Goal: Communication & Community: Answer question/provide support

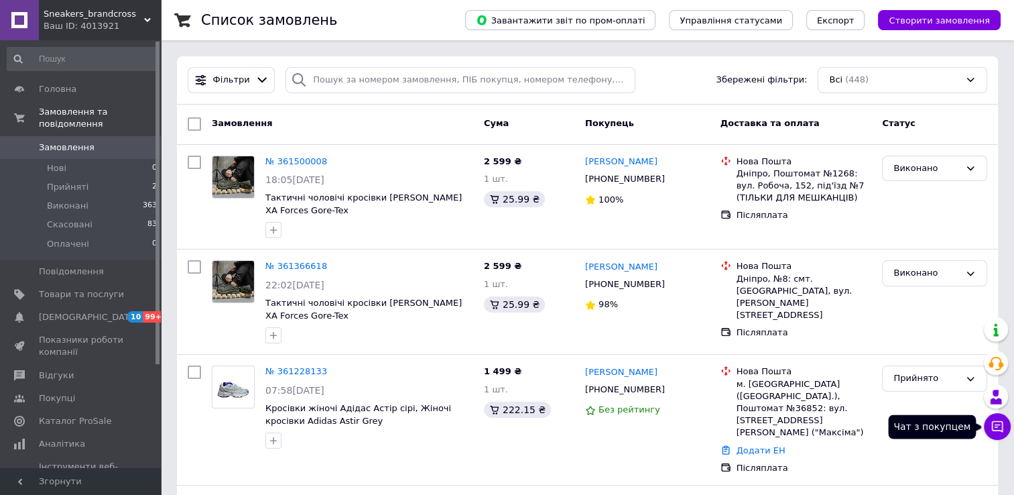
click at [997, 434] on button "Чат з покупцем" at bounding box center [997, 426] width 27 height 27
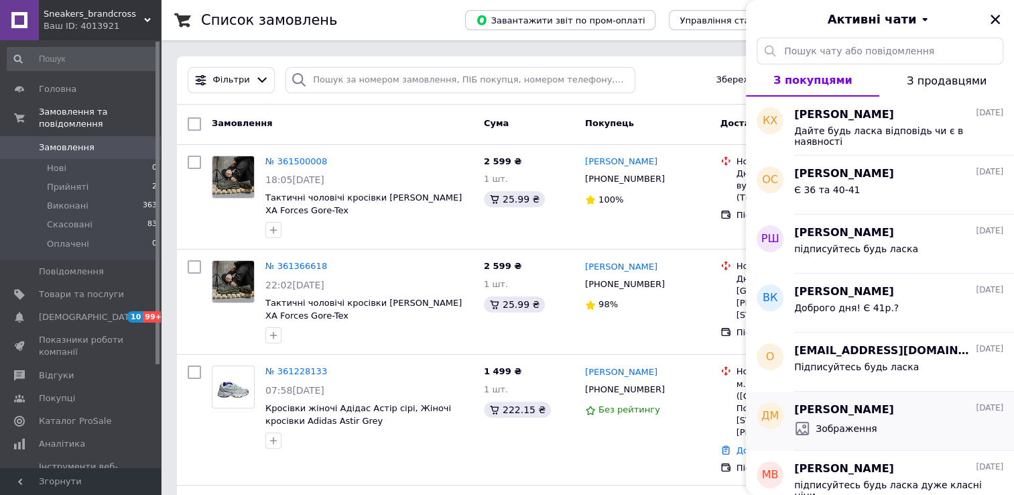
click at [885, 422] on div "Зображення" at bounding box center [898, 427] width 209 height 21
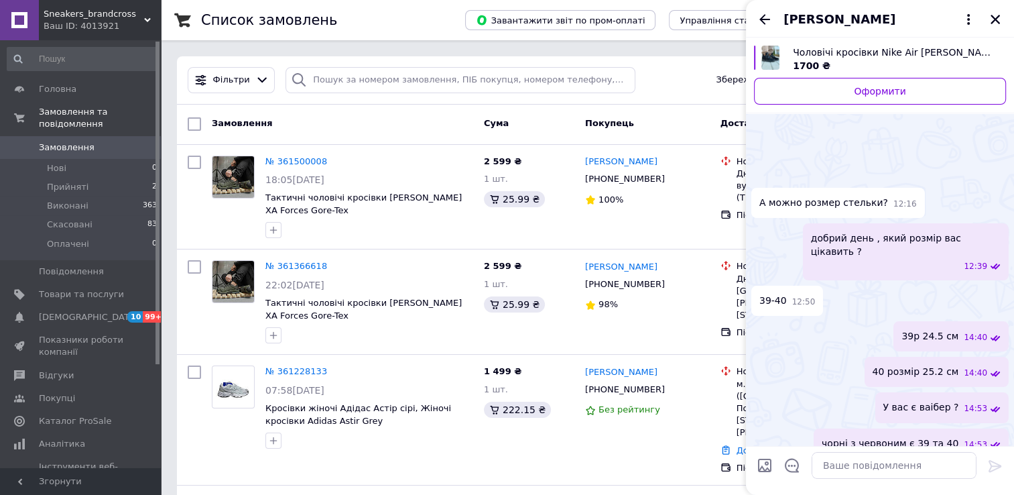
scroll to position [127, 0]
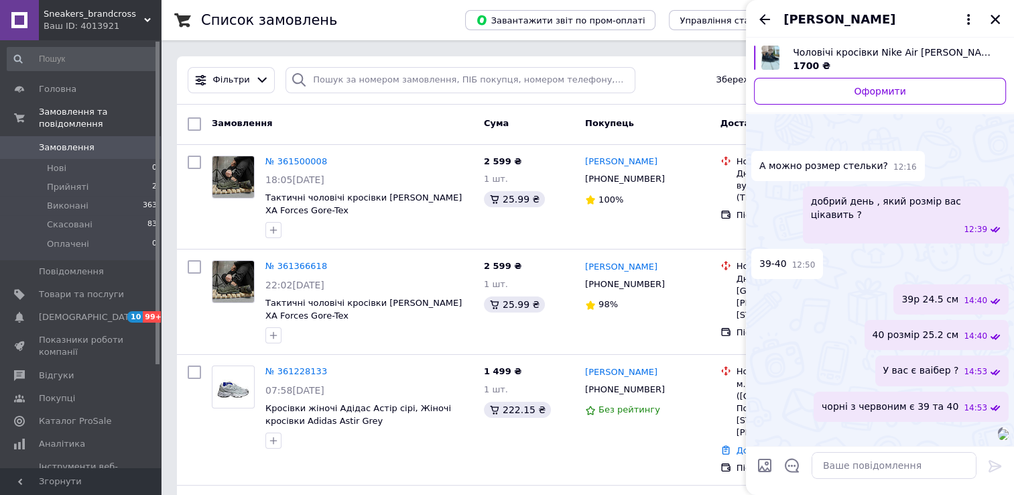
drag, startPoint x: 761, startPoint y: 22, endPoint x: 768, endPoint y: 27, distance: 8.6
click at [761, 23] on icon "Назад" at bounding box center [765, 19] width 16 height 16
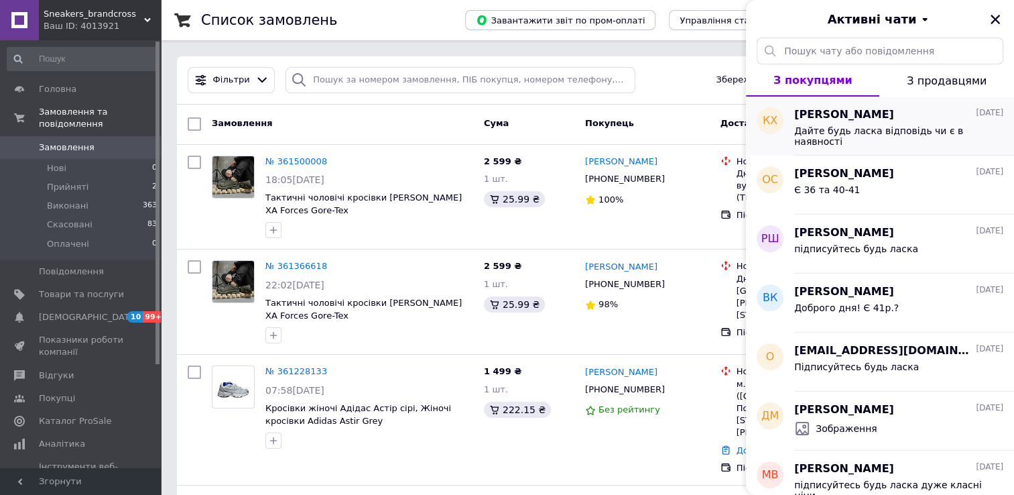
click at [894, 119] on span "[PERSON_NAME]" at bounding box center [844, 114] width 100 height 15
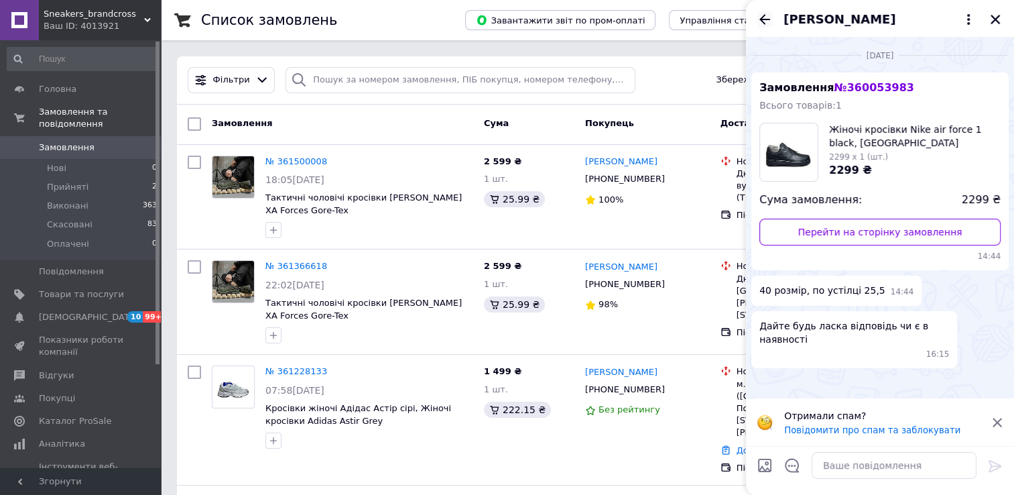
click at [769, 17] on icon "Назад" at bounding box center [765, 19] width 16 height 16
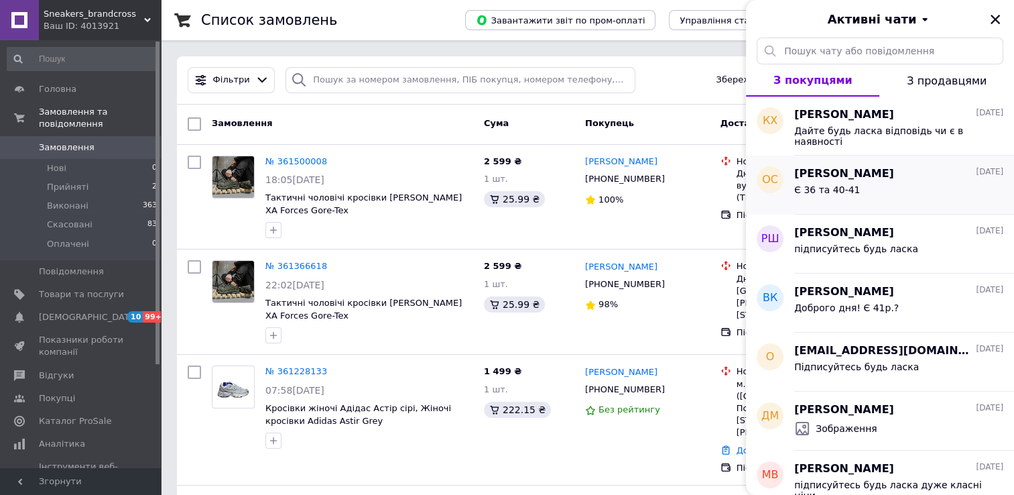
click at [866, 194] on div "Є 36 та 40-41" at bounding box center [898, 192] width 209 height 21
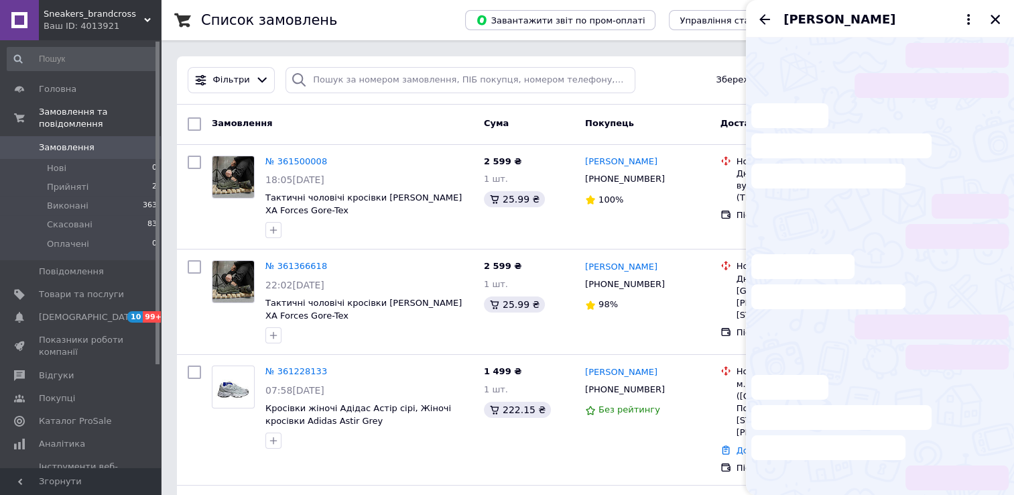
scroll to position [88, 0]
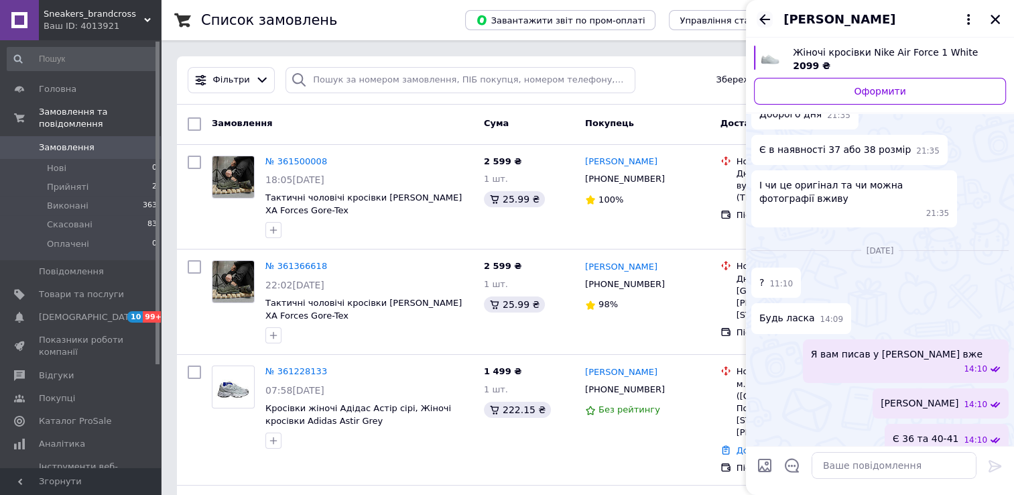
click at [769, 17] on icon "Назад" at bounding box center [765, 19] width 16 height 16
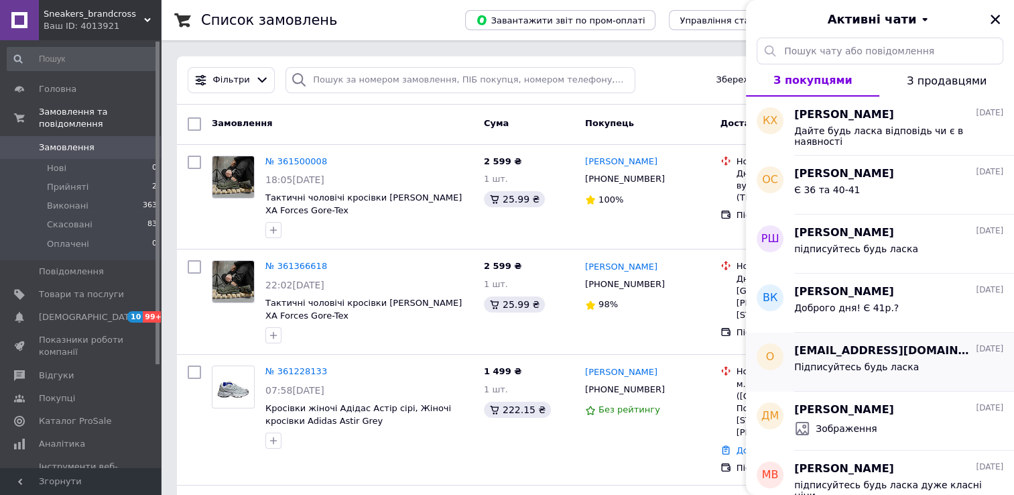
click at [880, 358] on div "Підписуйтесь будь ласка" at bounding box center [898, 368] width 209 height 21
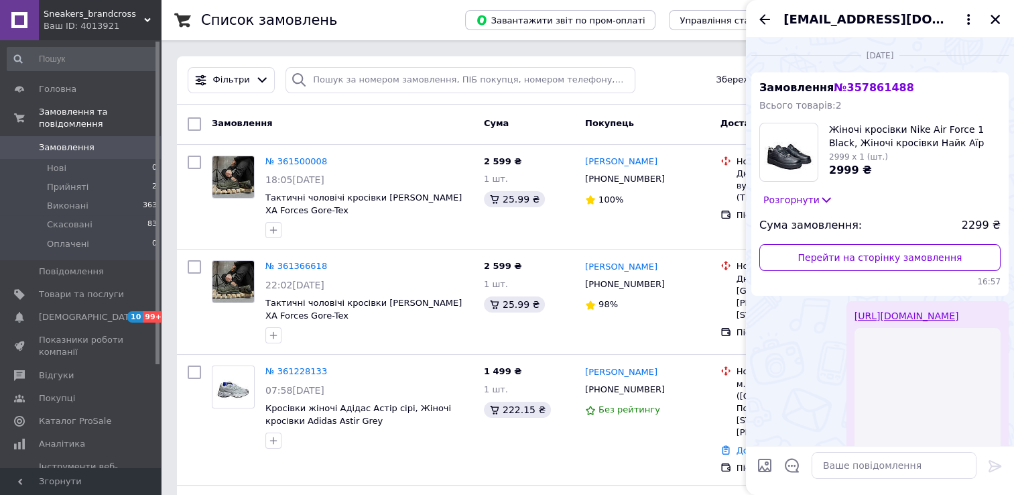
scroll to position [105, 0]
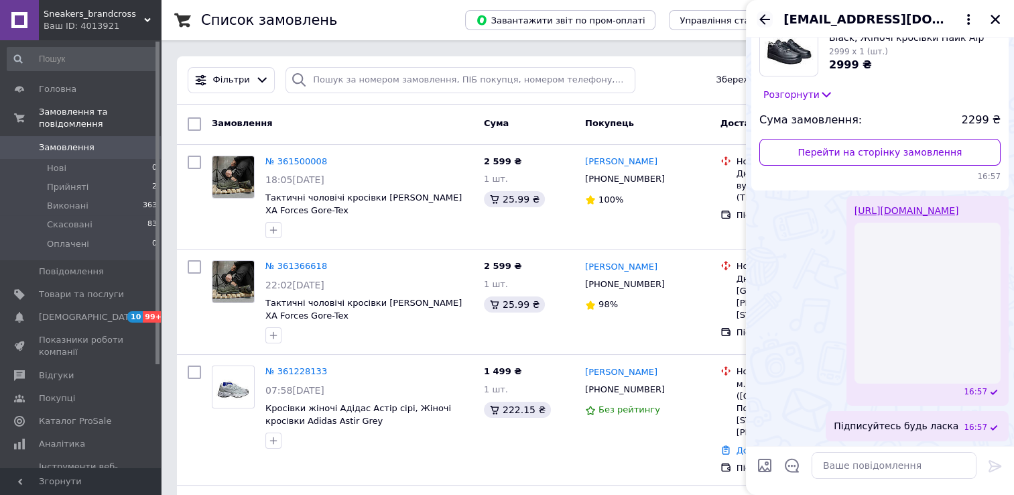
click at [764, 21] on icon "Назад" at bounding box center [765, 19] width 16 height 16
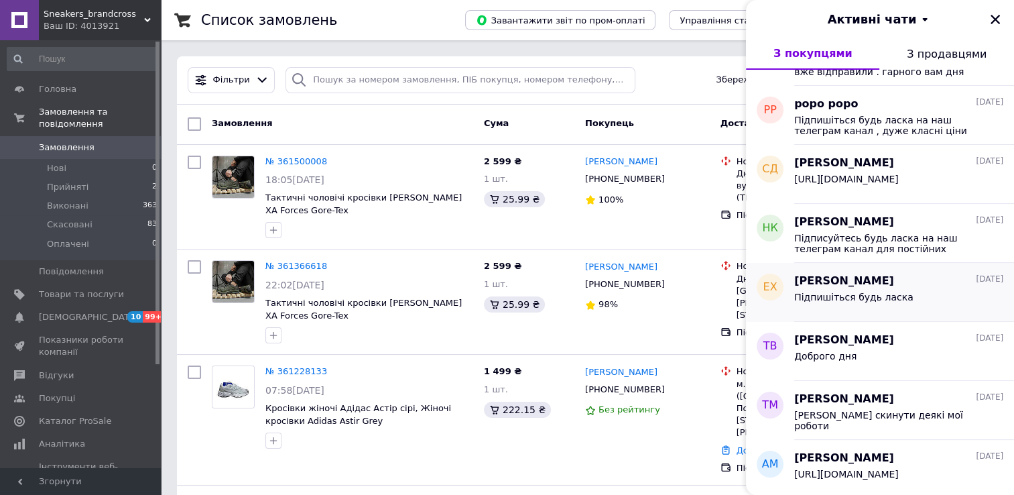
scroll to position [754, 0]
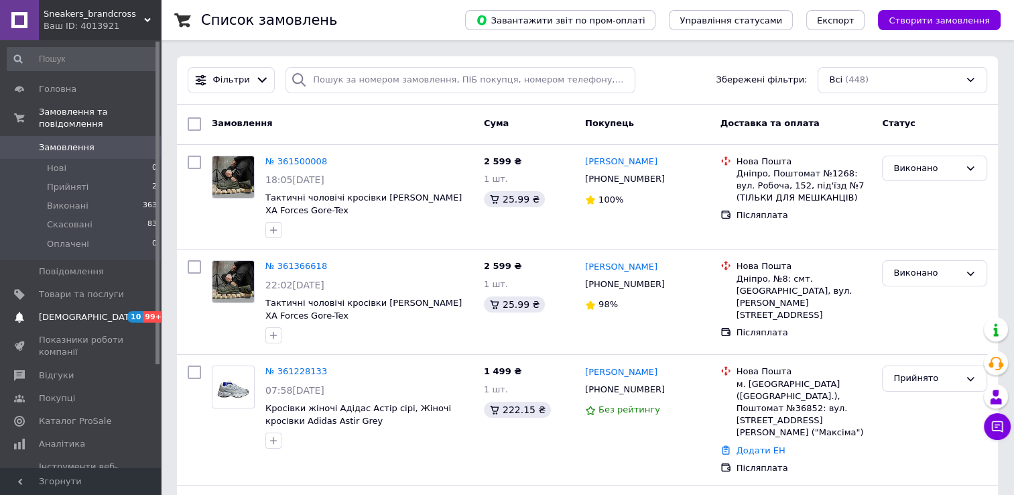
click at [70, 311] on link "[DEMOGRAPHIC_DATA] 10 99+" at bounding box center [82, 317] width 165 height 23
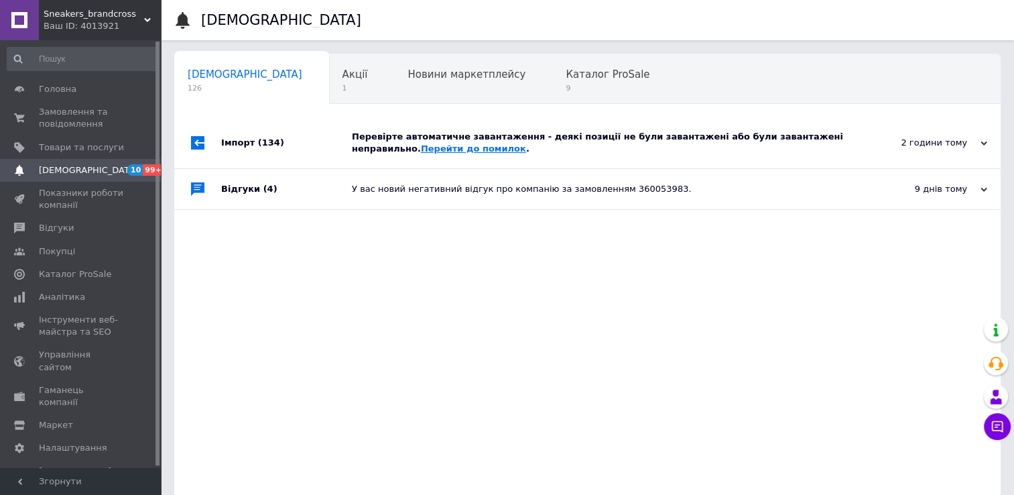
click at [421, 149] on link "Перейти до помилок" at bounding box center [473, 148] width 105 height 10
